Goal: Find specific page/section: Find specific page/section

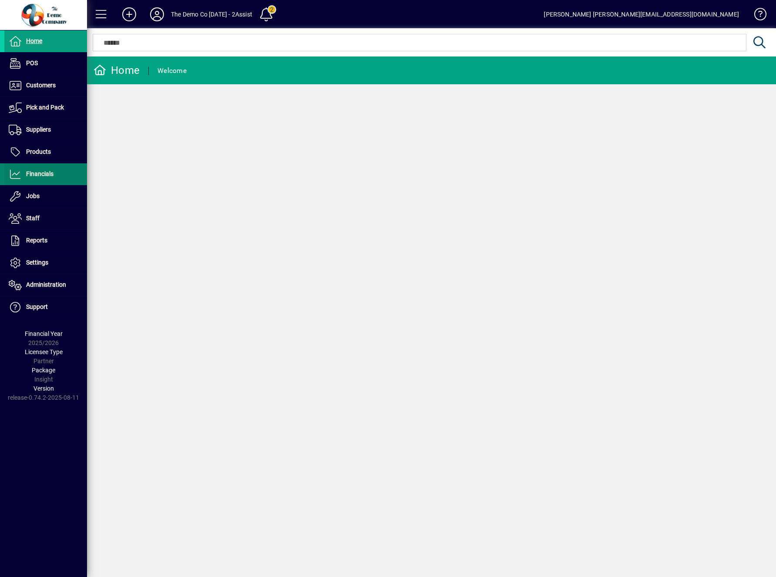
click at [41, 170] on span "Financials" at bounding box center [39, 173] width 27 height 7
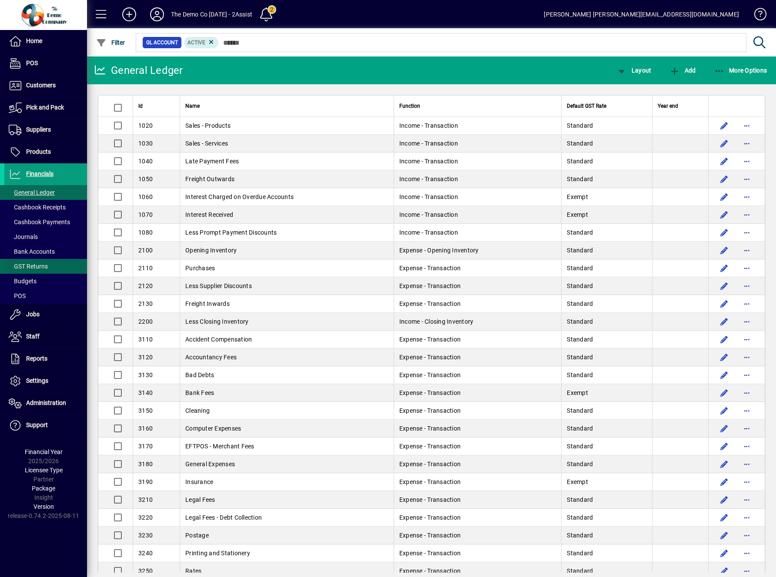
click at [32, 267] on span "GST Returns" at bounding box center [28, 266] width 39 height 7
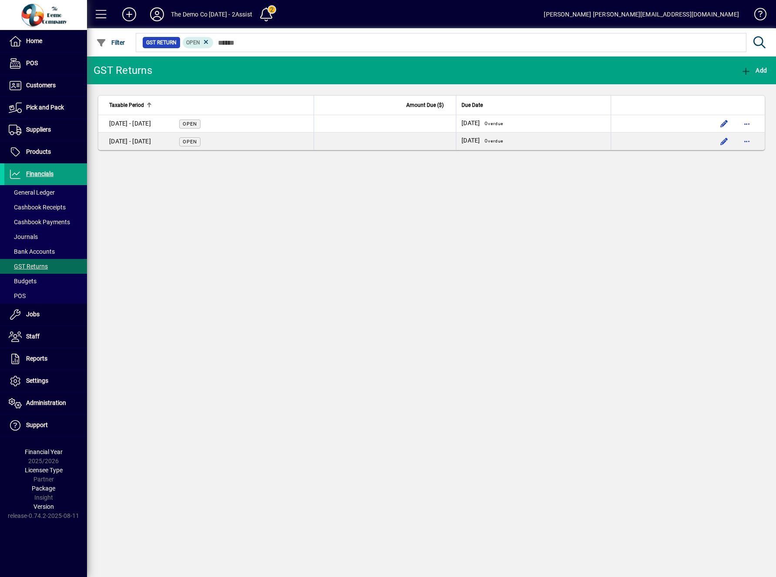
click at [152, 17] on icon at bounding box center [156, 14] width 17 height 14
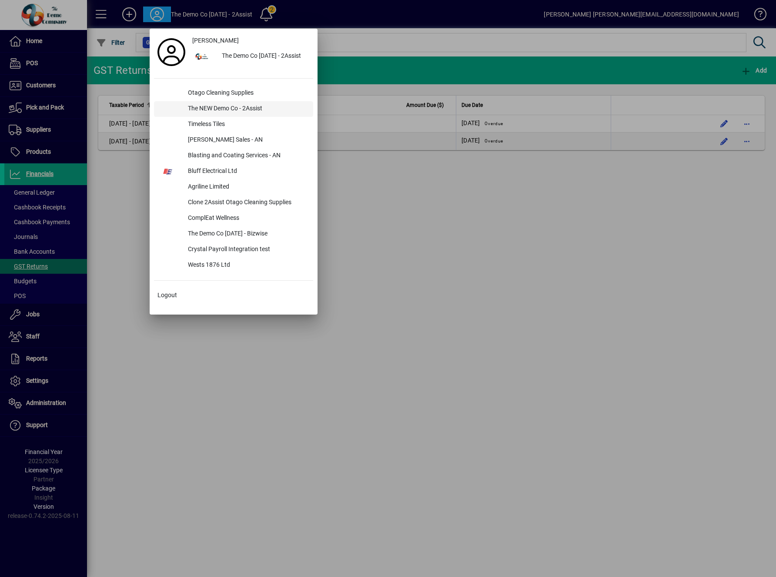
click at [205, 113] on div "The NEW Demo Co - 2Assist" at bounding box center [247, 109] width 132 height 16
